Goal: Task Accomplishment & Management: Manage account settings

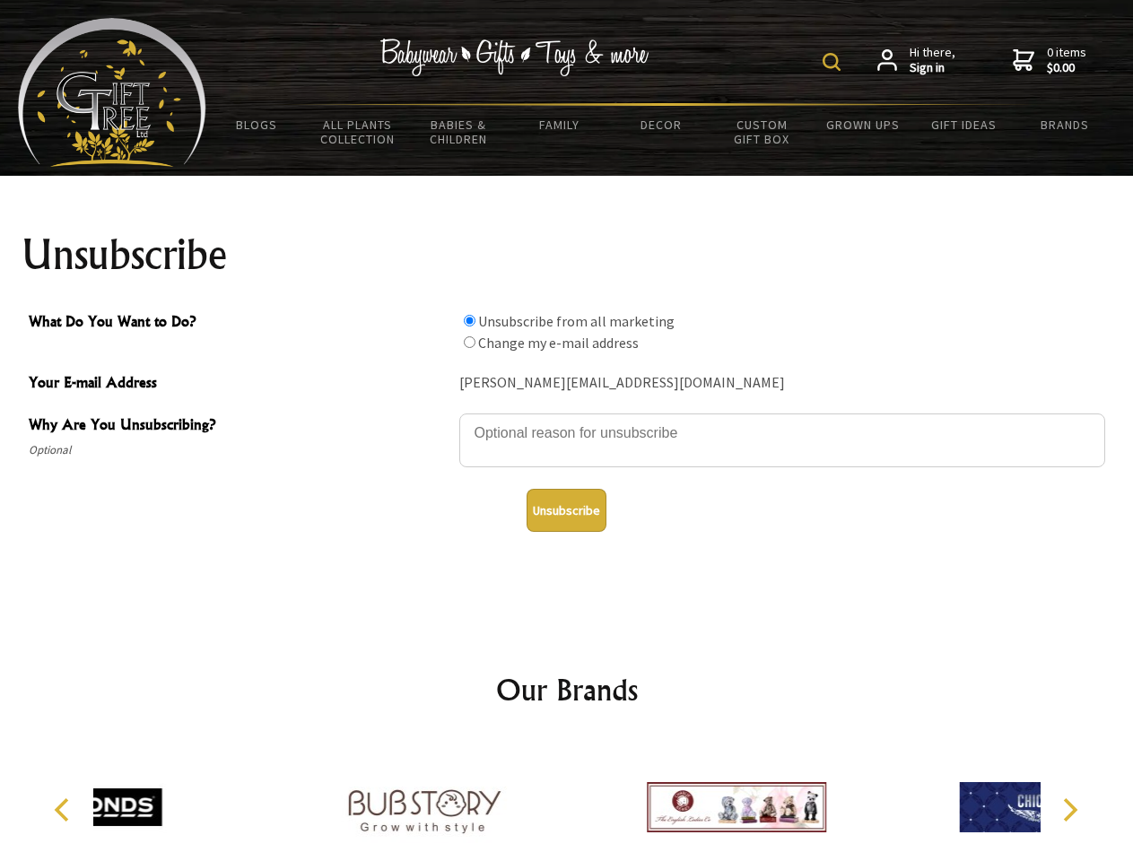
click at [834, 62] on img at bounding box center [832, 62] width 18 height 18
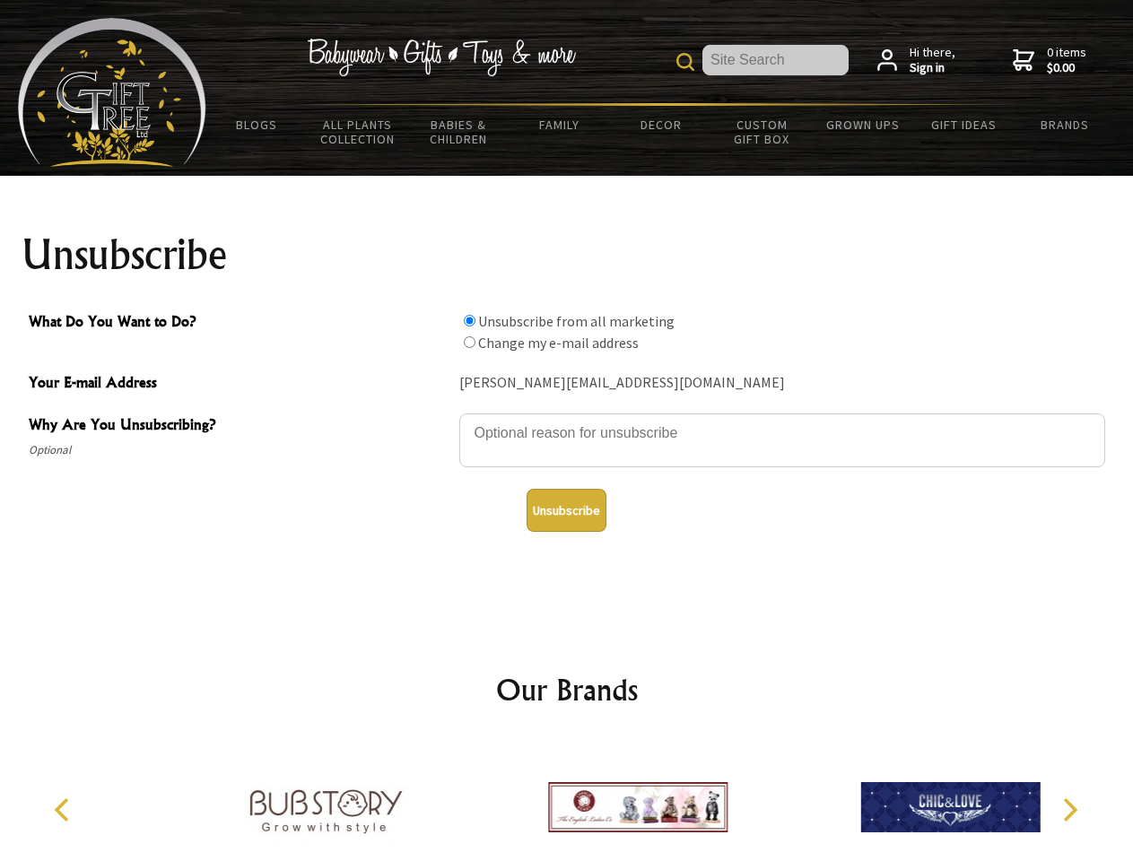
click at [567, 420] on textarea "Why Are You Unsubscribing?" at bounding box center [782, 441] width 646 height 54
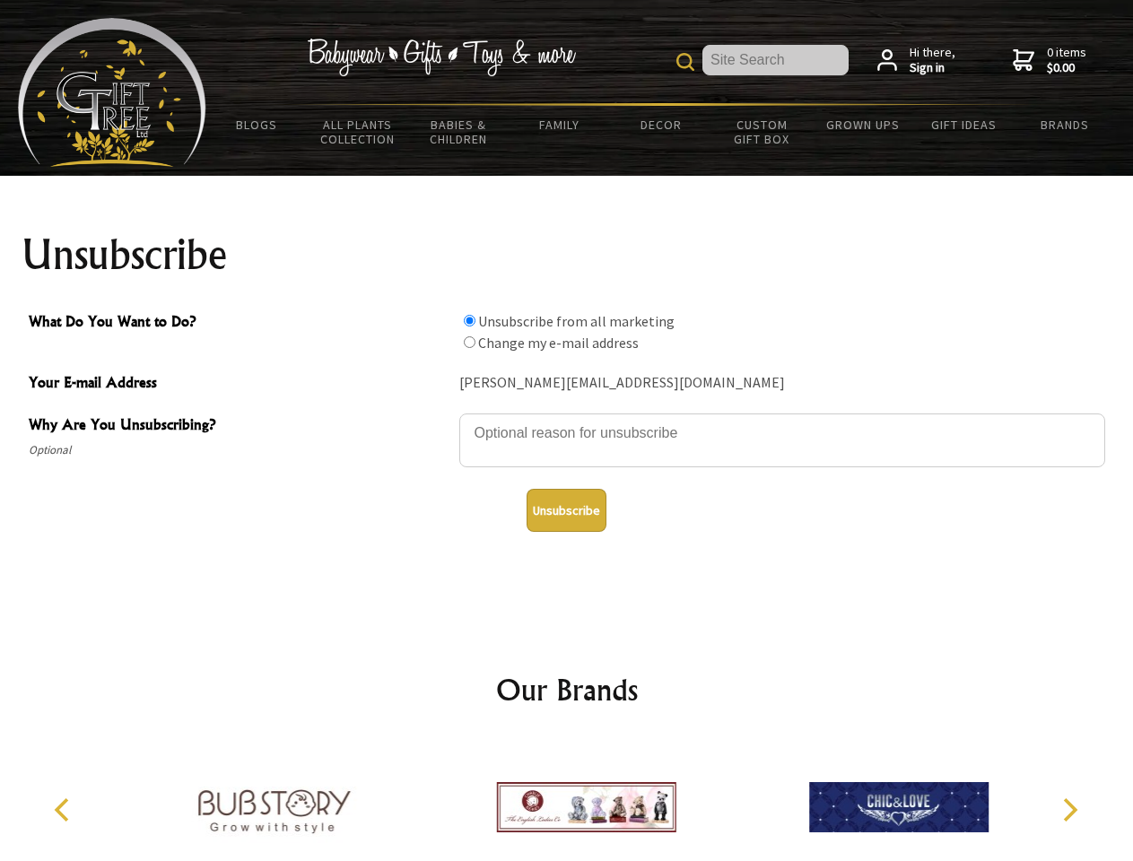
click at [469, 320] on input "What Do You Want to Do?" at bounding box center [470, 321] width 12 height 12
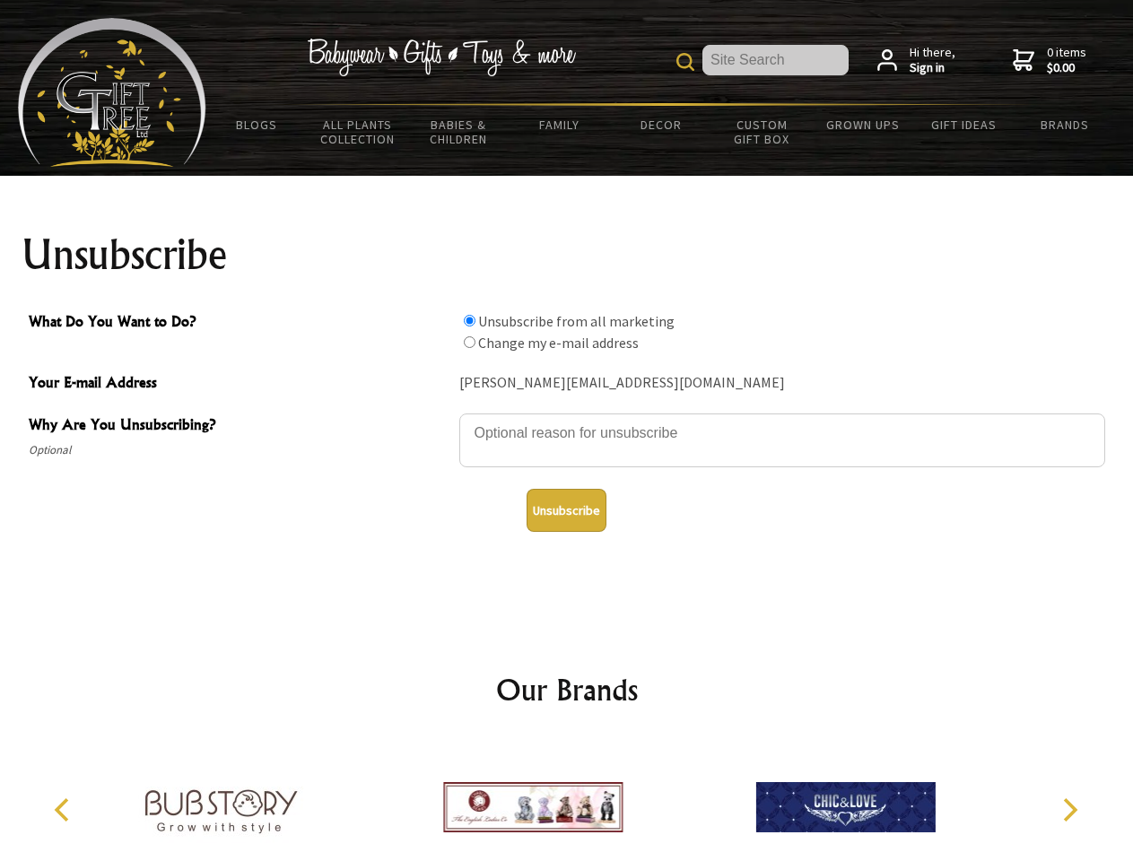
click at [469, 342] on input "What Do You Want to Do?" at bounding box center [470, 342] width 12 height 12
radio input "true"
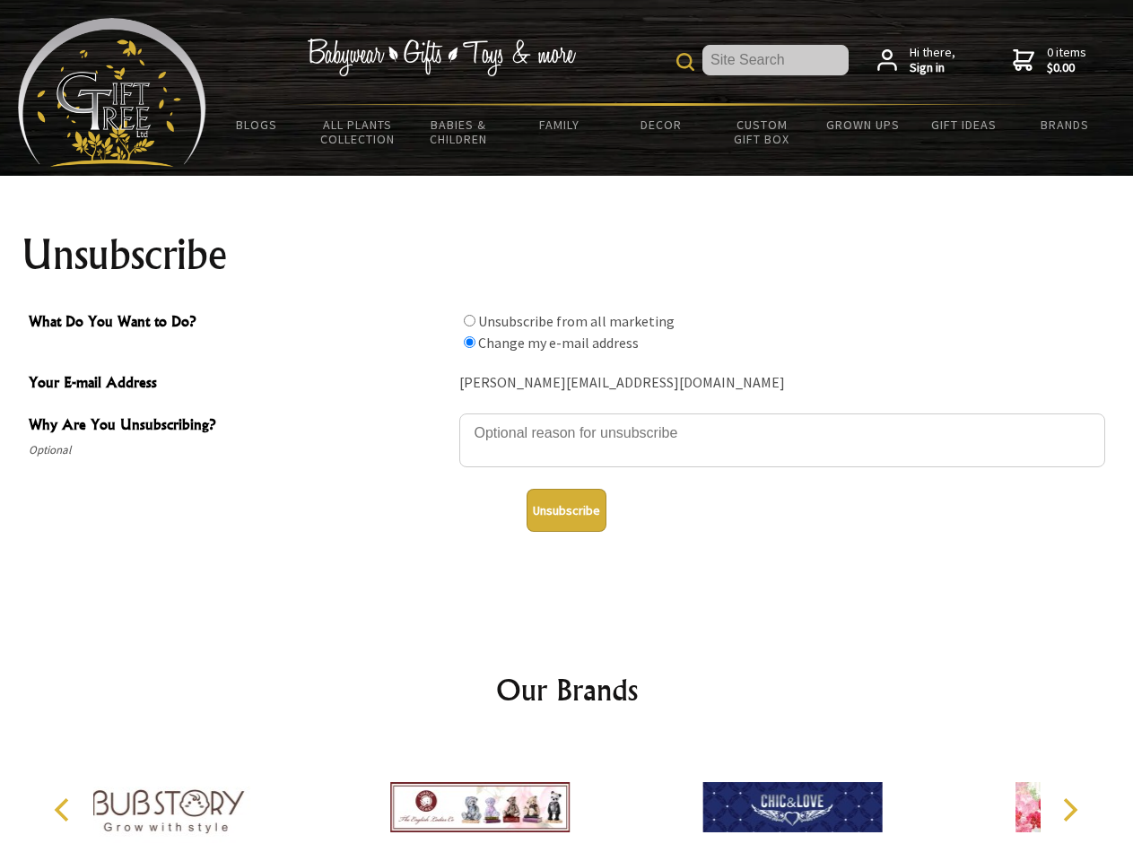
click at [566, 510] on button "Unsubscribe" at bounding box center [567, 510] width 80 height 43
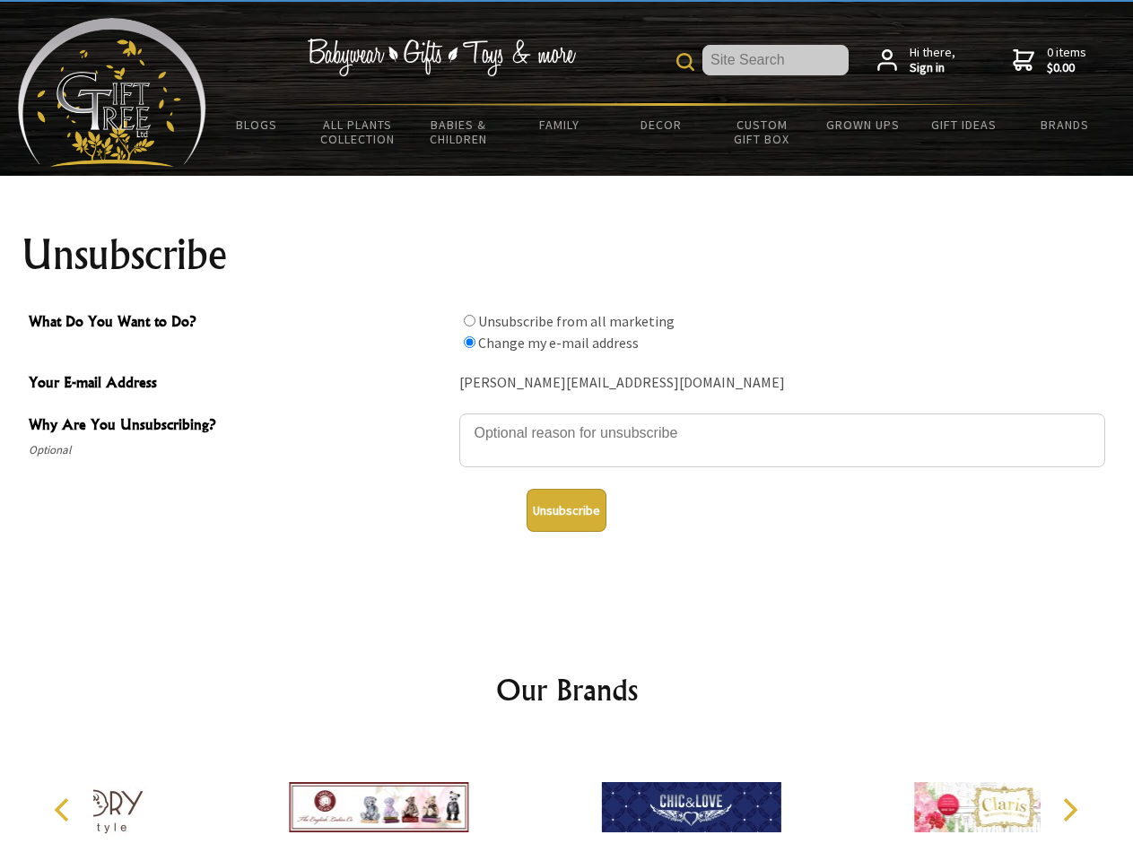
click at [65, 810] on icon "Previous" at bounding box center [63, 809] width 23 height 23
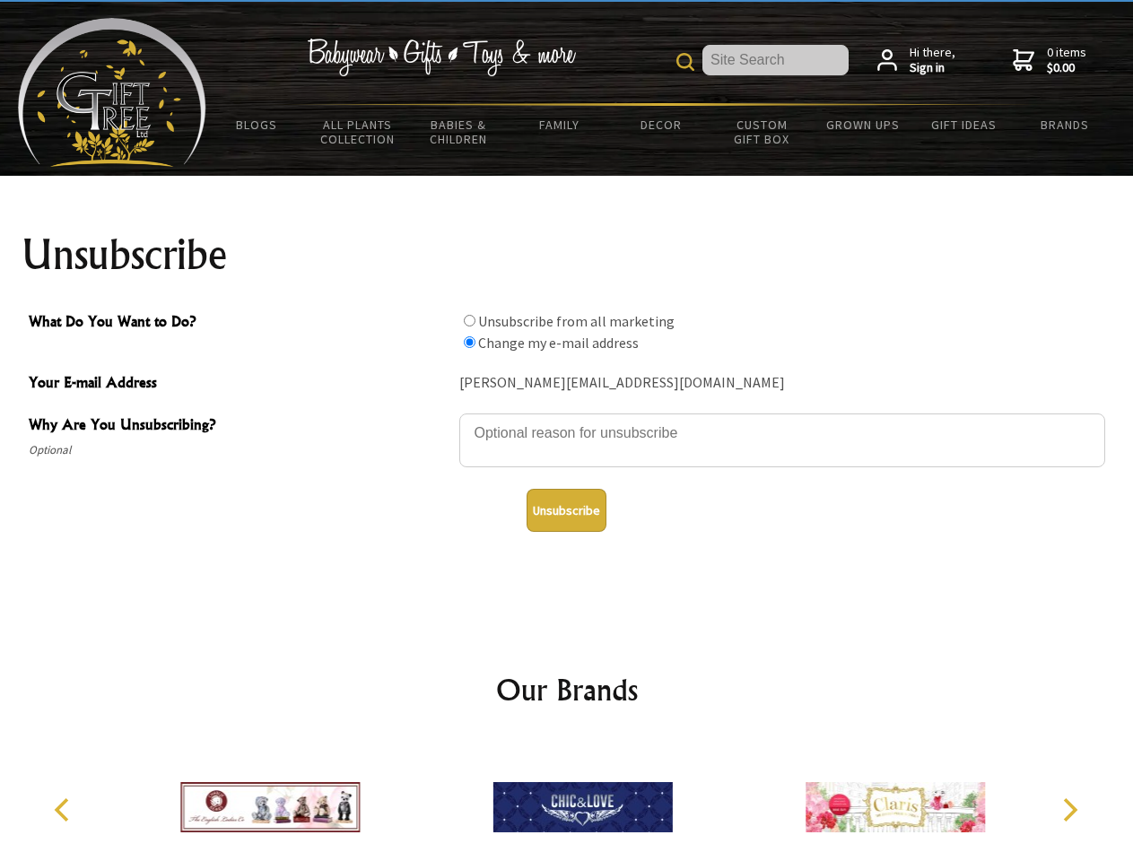
click at [1069, 810] on icon "Next" at bounding box center [1068, 809] width 23 height 23
